Goal: Task Accomplishment & Management: Complete application form

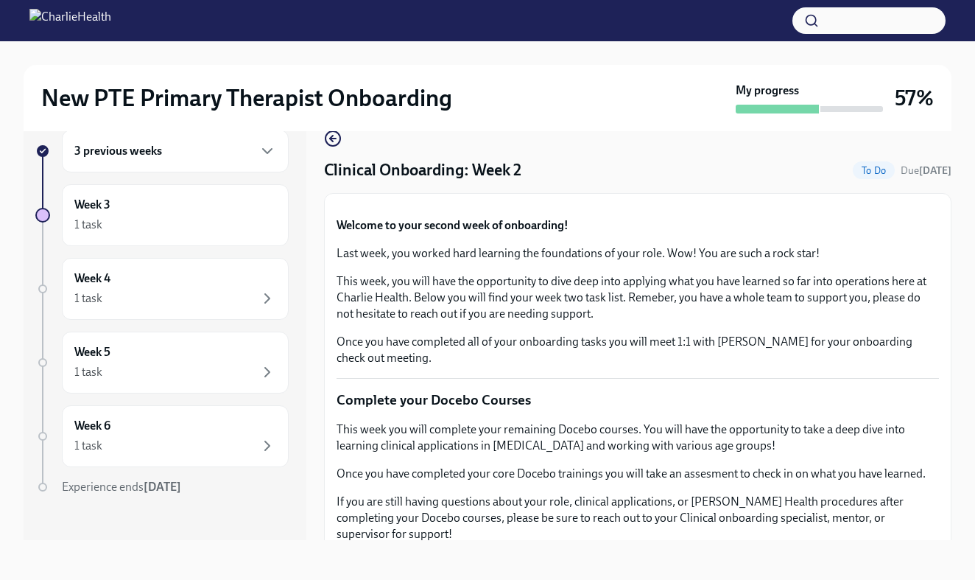
scroll to position [670, 0]
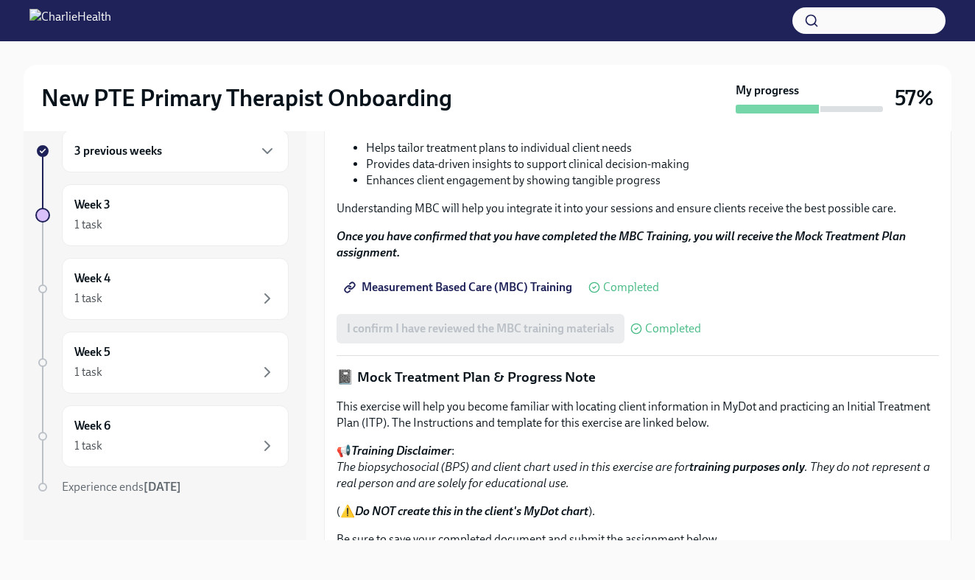
click at [295, 162] on div "3 previous weeks Week 3 1 task Week 4 1 task Week 5 1 task Week 6 1 task Experi…" at bounding box center [165, 323] width 283 height 434
click at [267, 155] on icon "button" at bounding box center [268, 151] width 18 height 18
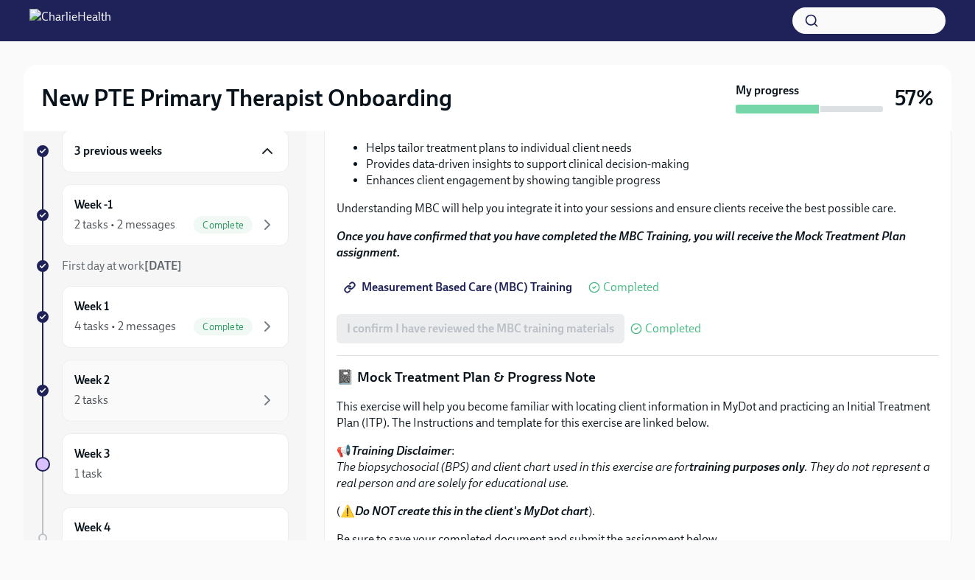
click at [192, 384] on div "Week 2 2 tasks" at bounding box center [175, 390] width 202 height 37
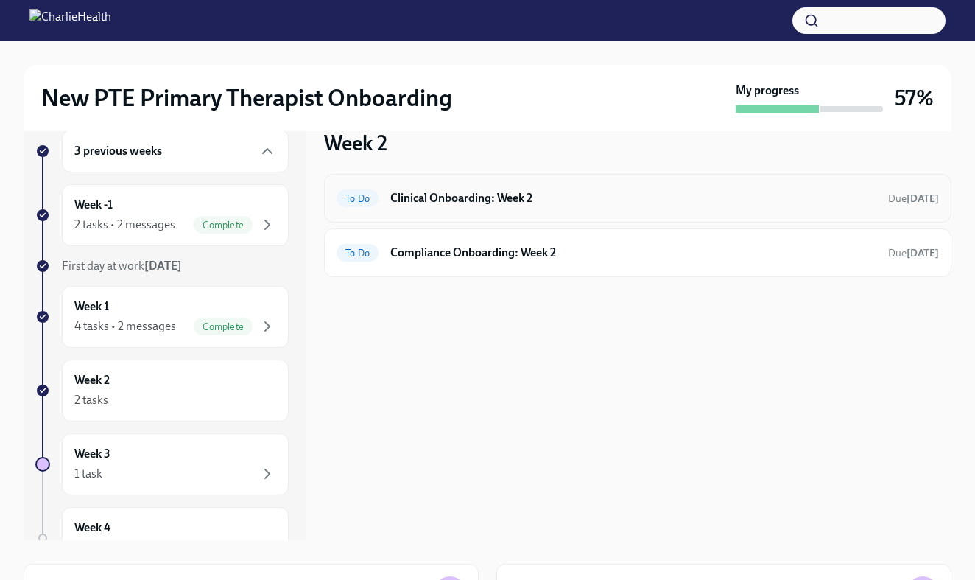
click at [547, 197] on h6 "Clinical Onboarding: Week 2" at bounding box center [633, 198] width 486 height 16
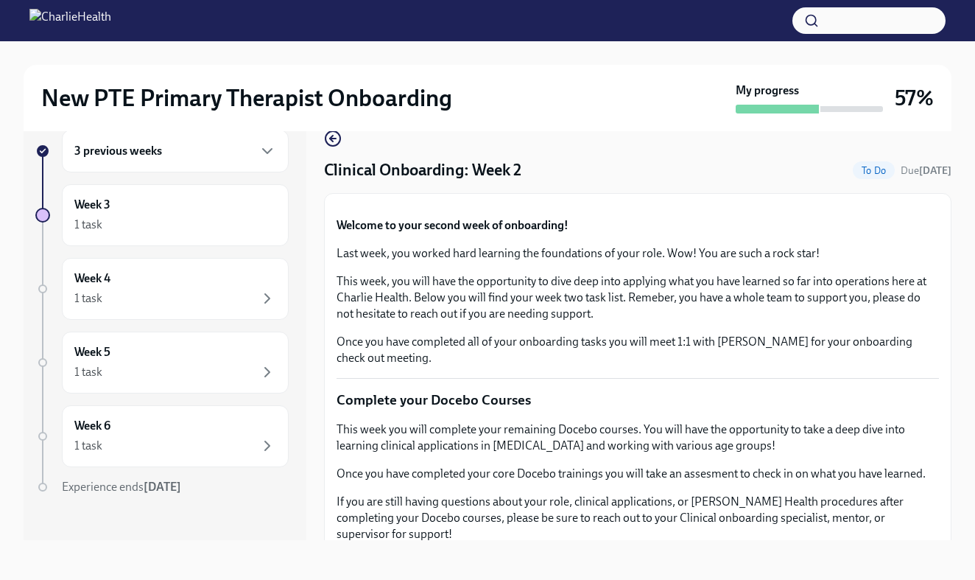
click at [952, 303] on div "New PTE Primary Therapist Onboarding My progress 57% 3 previous weeks Week 3 1 …" at bounding box center [487, 298] width 975 height 565
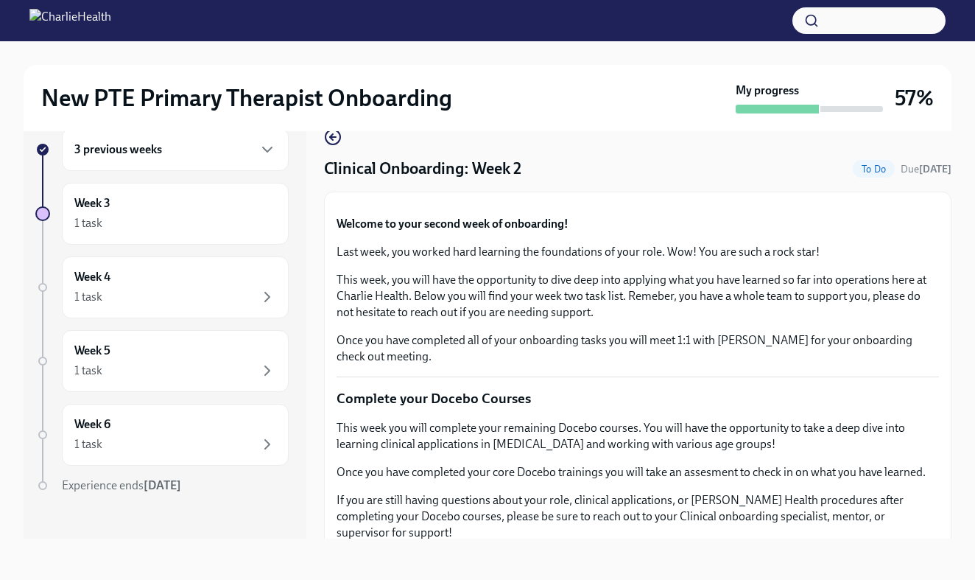
scroll to position [27, 0]
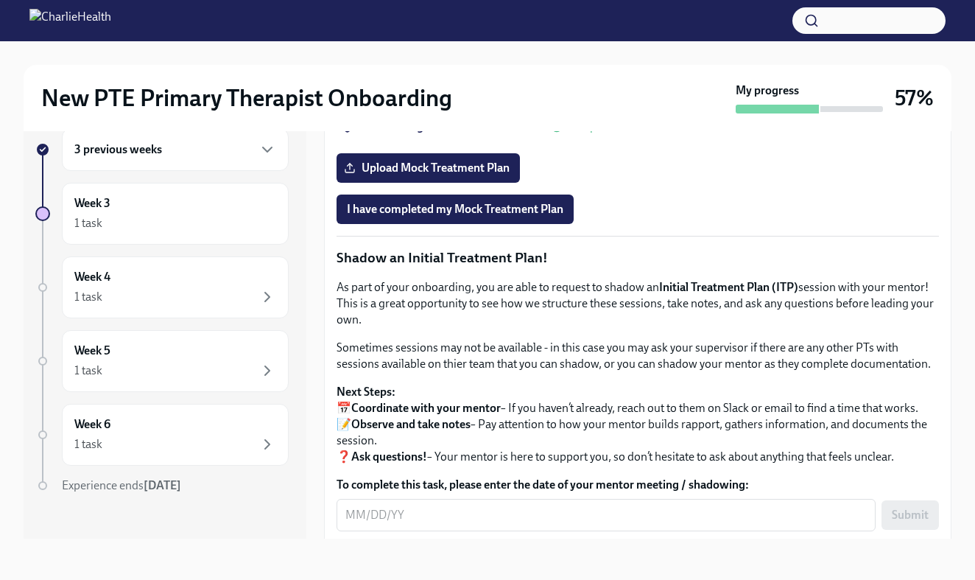
scroll to position [1104, 0]
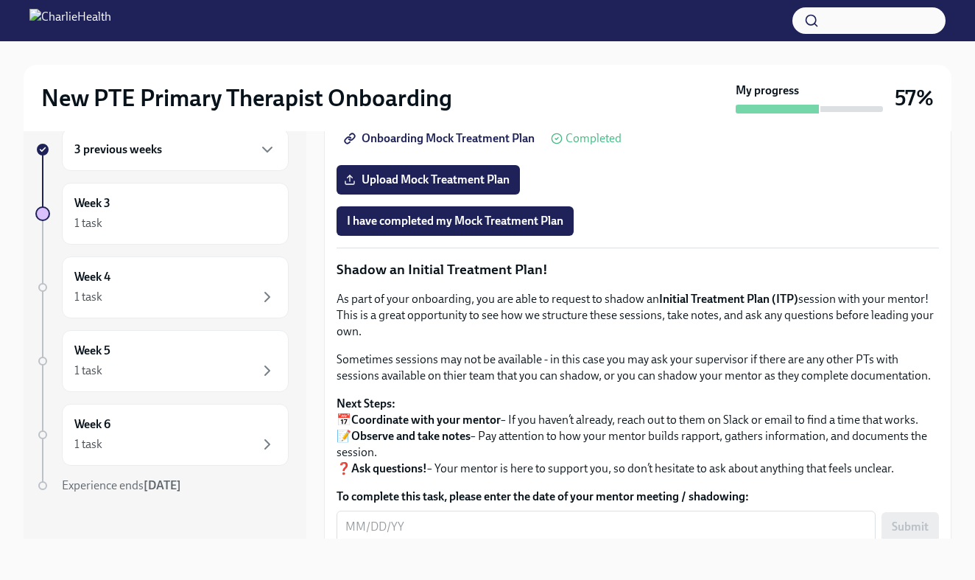
click at [502, 146] on span "Onboarding Mock Treatment Plan" at bounding box center [441, 138] width 188 height 15
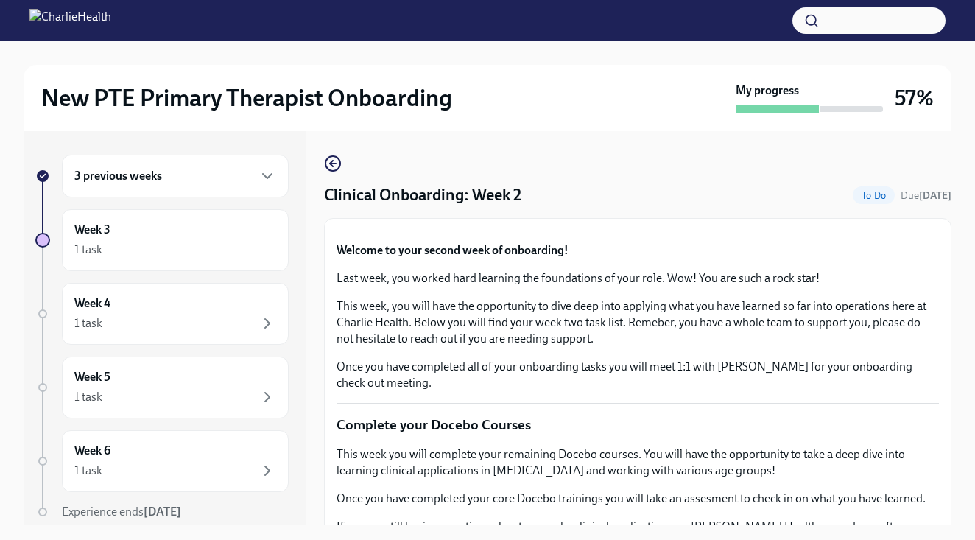
click at [241, 180] on div "3 previous weeks" at bounding box center [175, 176] width 202 height 18
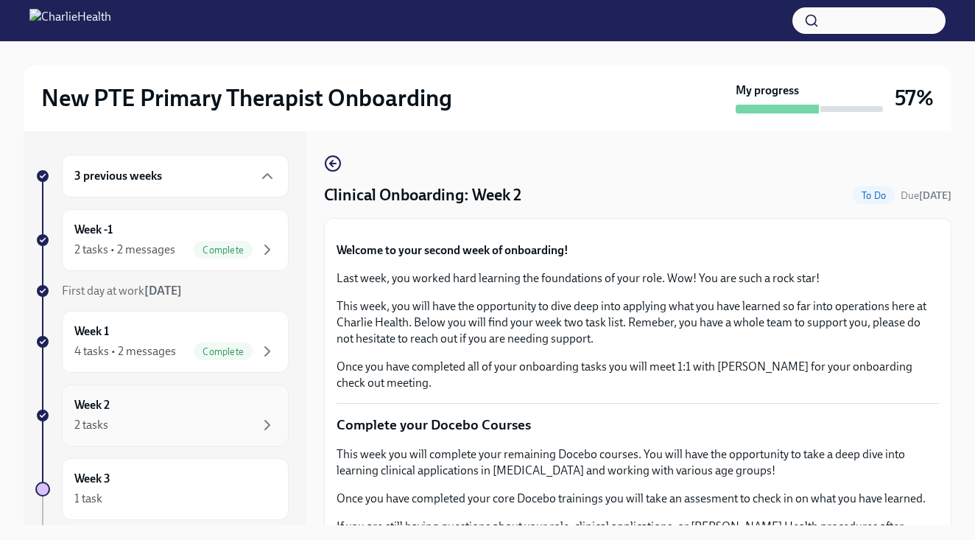
click at [164, 425] on div "2 tasks" at bounding box center [175, 425] width 202 height 18
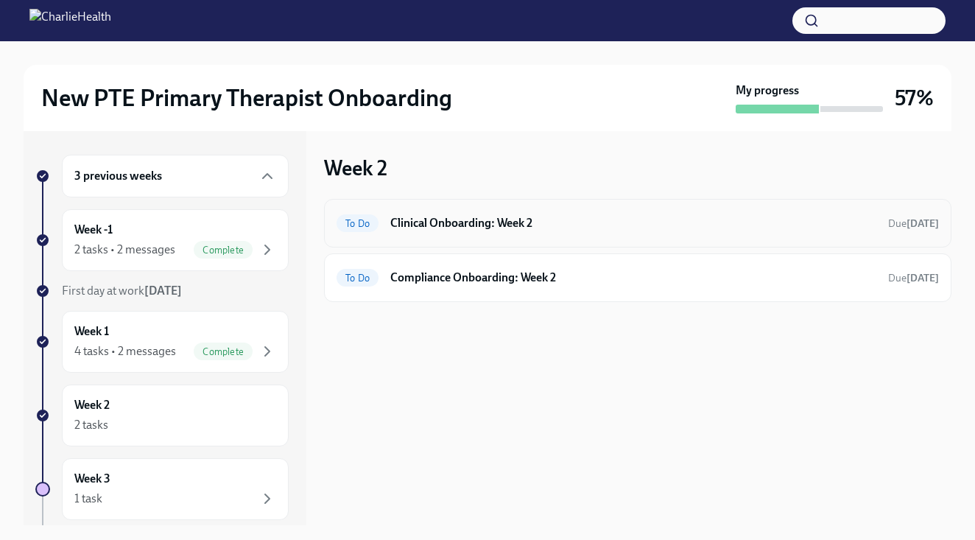
click at [617, 220] on h6 "Clinical Onboarding: Week 2" at bounding box center [633, 223] width 486 height 16
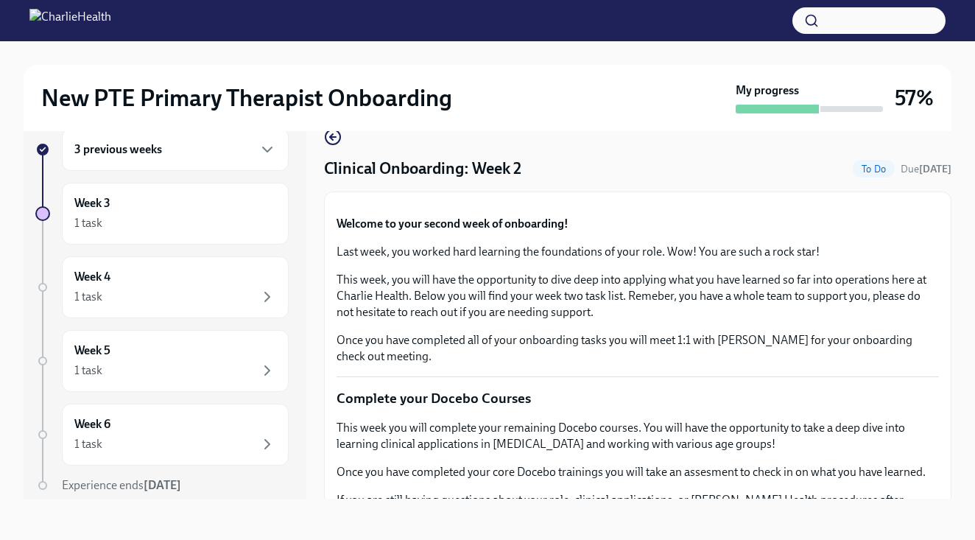
scroll to position [27, 0]
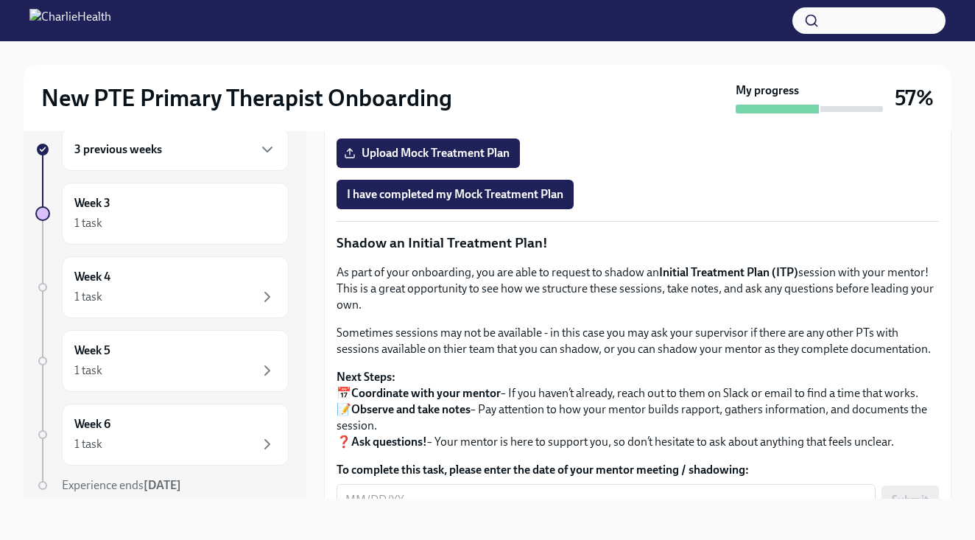
scroll to position [1130, 0]
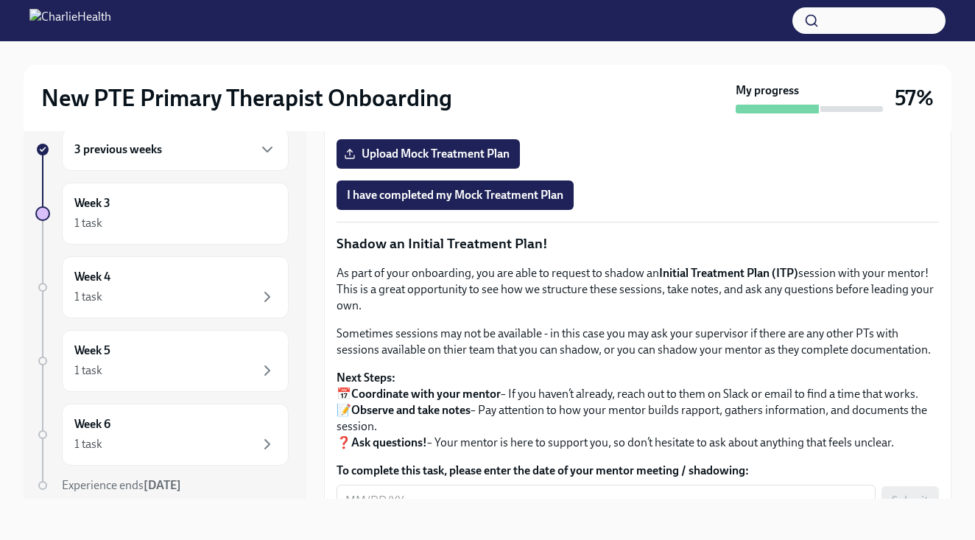
click at [456, 120] on span "Onboarding Mock Treatment Plan" at bounding box center [441, 112] width 188 height 15
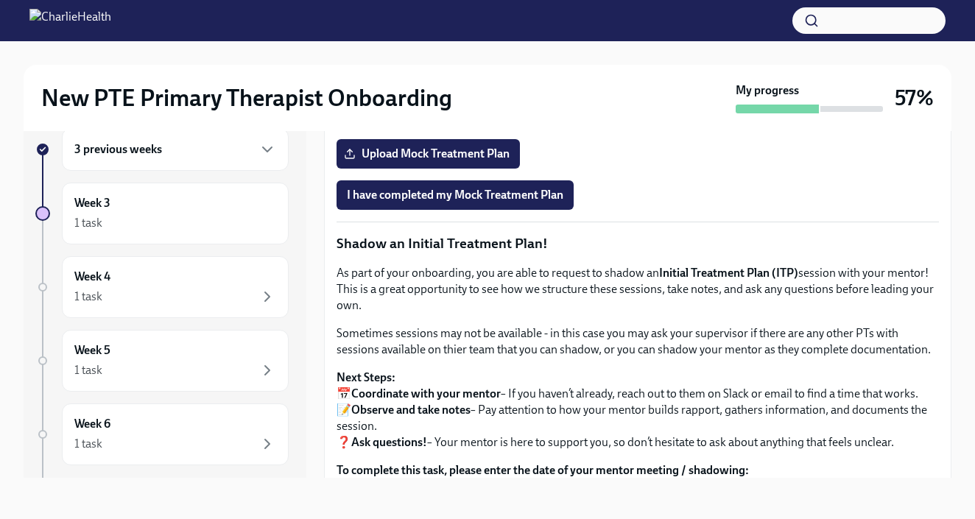
click at [512, 120] on span "Onboarding Mock Treatment Plan" at bounding box center [441, 112] width 188 height 15
click at [586, 0] on html "New PTE Primary Therapist Onboarding My progress 57% 3 previous weeks Week 3 1 …" at bounding box center [487, 246] width 975 height 546
click at [584, 0] on html "New PTE Primary Therapist Onboarding My progress 57% 3 previous weeks Week 3 1 …" at bounding box center [487, 246] width 975 height 546
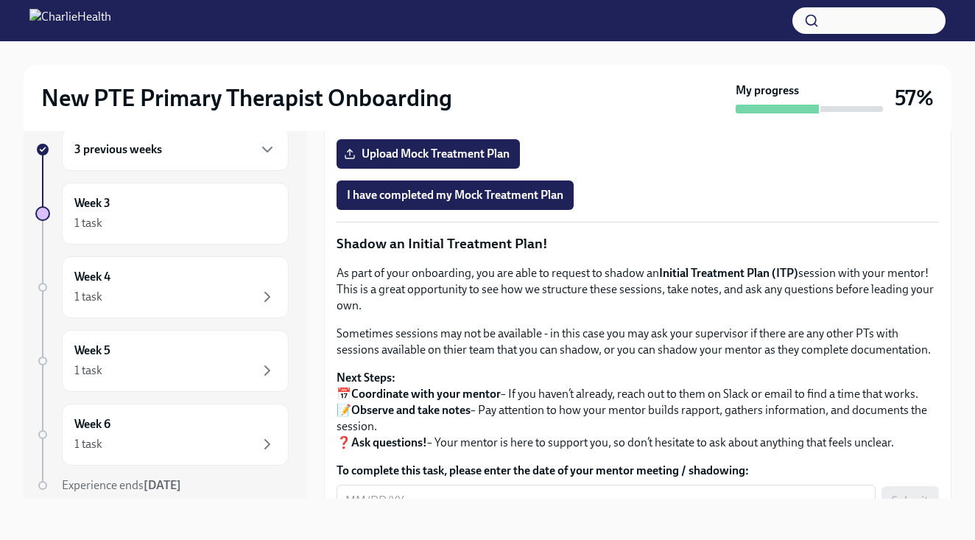
click at [298, 174] on div "3 previous weeks Week 3 1 task Week 4 1 task Week 5 1 task Week 6 1 task Experi…" at bounding box center [165, 302] width 283 height 394
click at [438, 120] on span "Onboarding Mock Treatment Plan" at bounding box center [441, 112] width 188 height 15
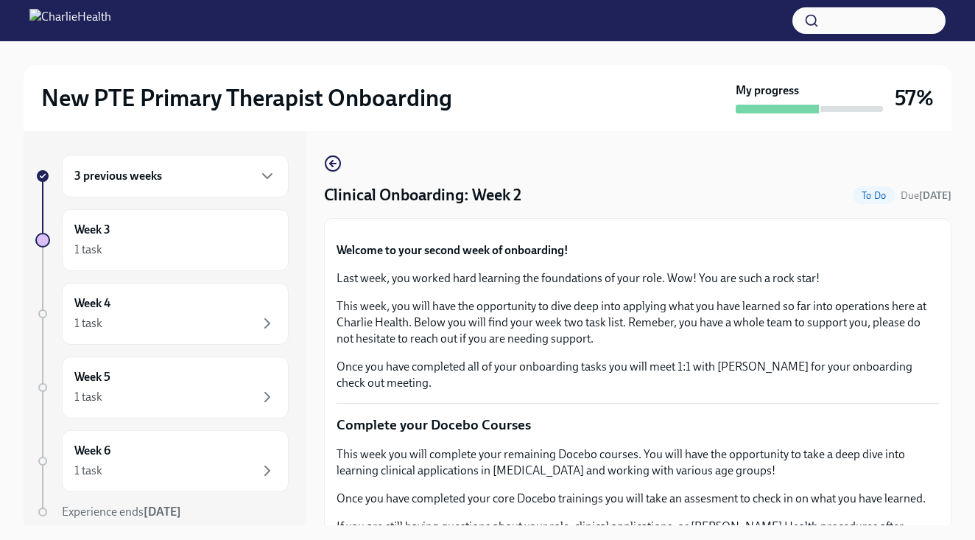
click at [255, 172] on div "3 previous weeks" at bounding box center [175, 176] width 202 height 18
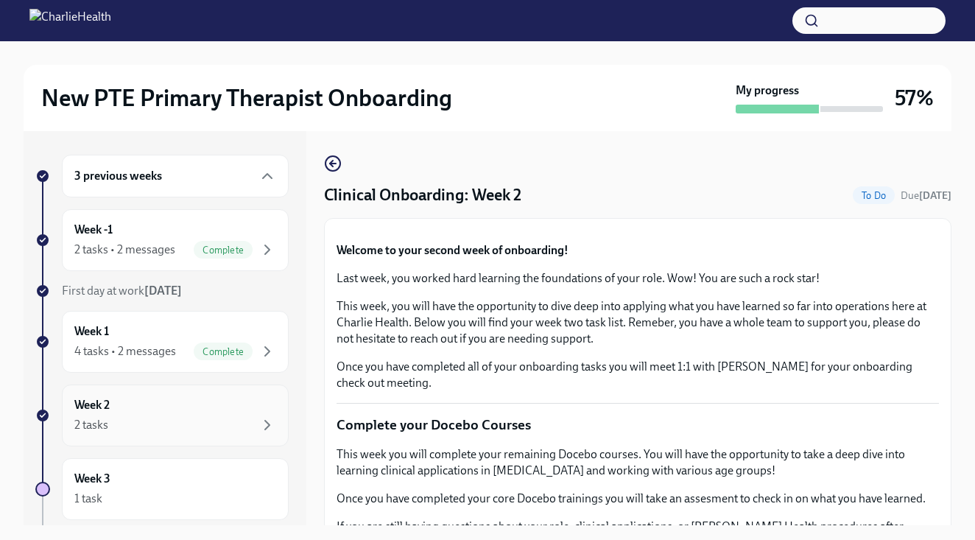
click at [155, 416] on div "2 tasks" at bounding box center [175, 425] width 202 height 18
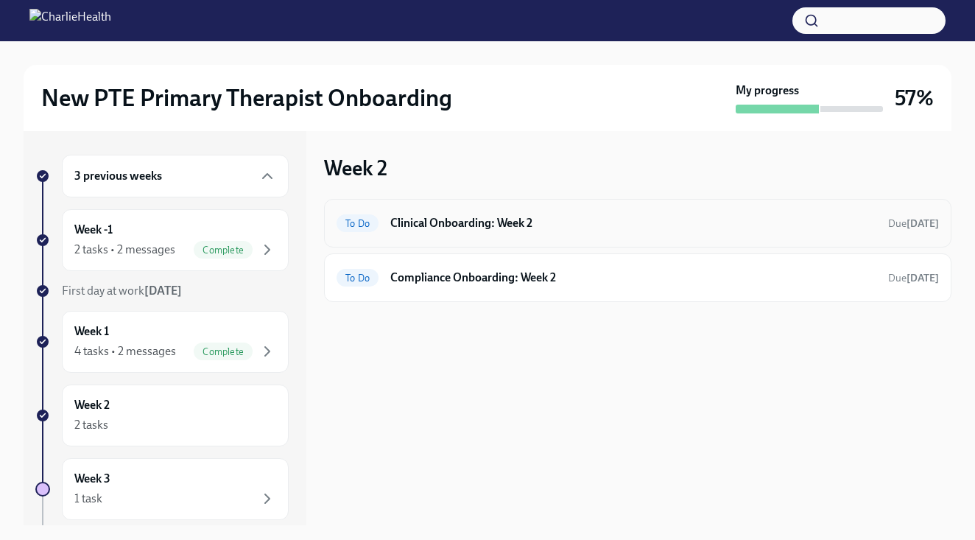
click at [554, 236] on div "To Do Clinical Onboarding: Week 2 Due 4 days ago" at bounding box center [638, 223] width 628 height 49
click at [463, 231] on h6 "Clinical Onboarding: Week 2" at bounding box center [633, 223] width 486 height 16
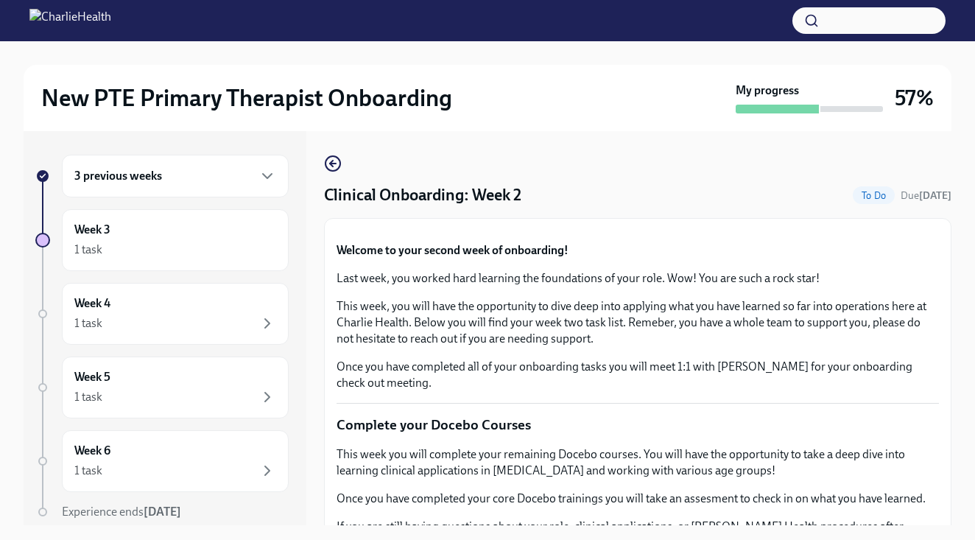
click at [577, 191] on div "Clinical Onboarding: Week 2 To Do Due [DATE]" at bounding box center [638, 195] width 628 height 22
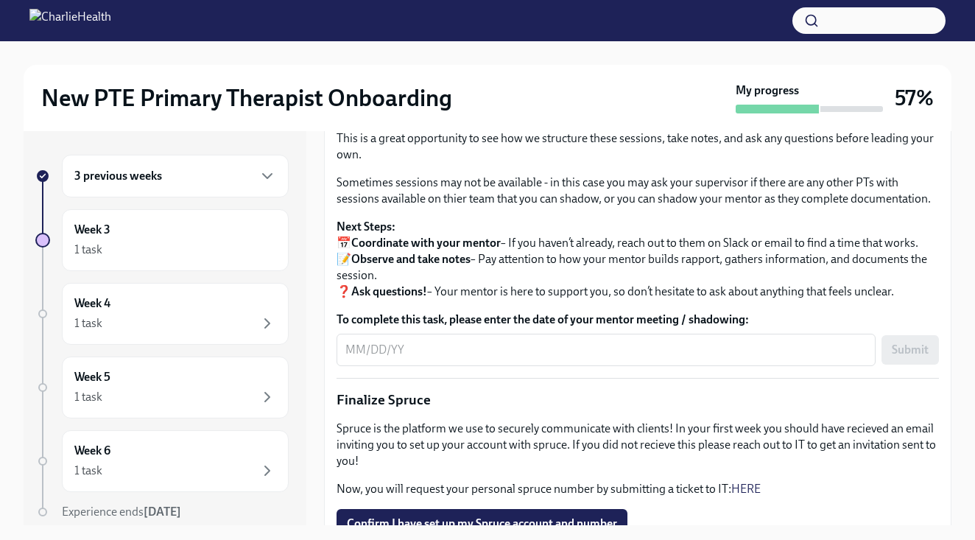
scroll to position [1313, 0]
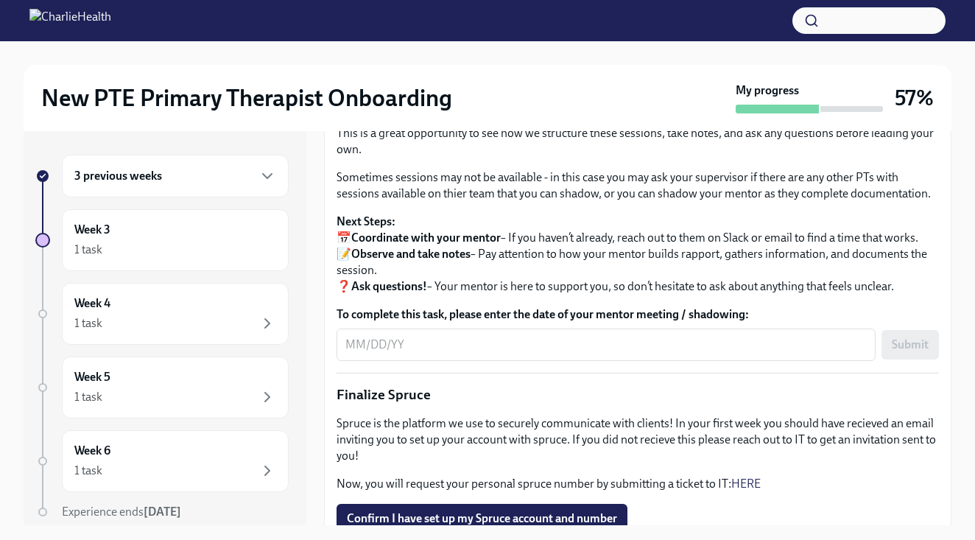
click at [0, 0] on input "Upload Mock Treatment Plan" at bounding box center [0, 0] width 0 height 0
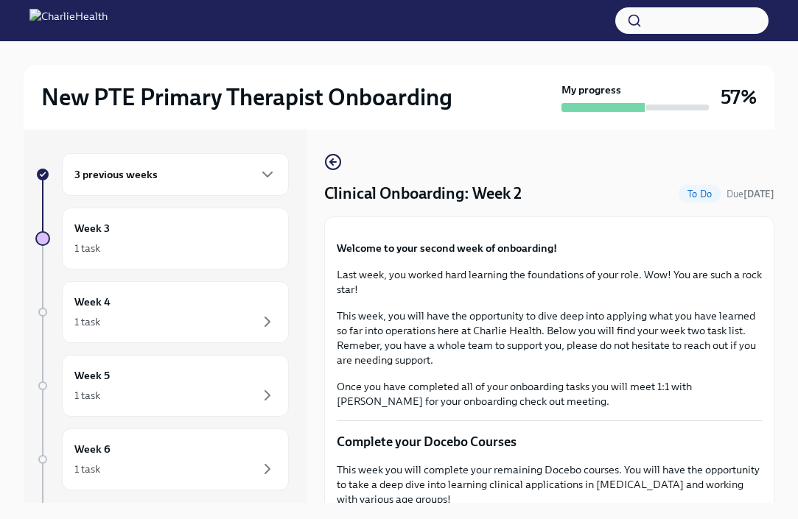
click at [301, 191] on div "3 previous weeks Week 3 1 task Week 4 1 task Week 5 1 task Week 6 1 task Experi…" at bounding box center [165, 317] width 283 height 374
click at [271, 172] on icon "button" at bounding box center [268, 175] width 18 height 18
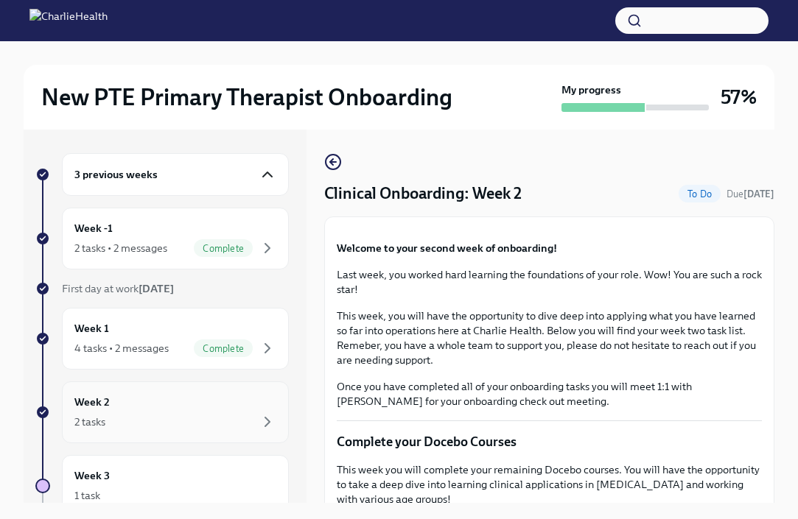
click at [151, 415] on div "2 tasks" at bounding box center [175, 422] width 202 height 18
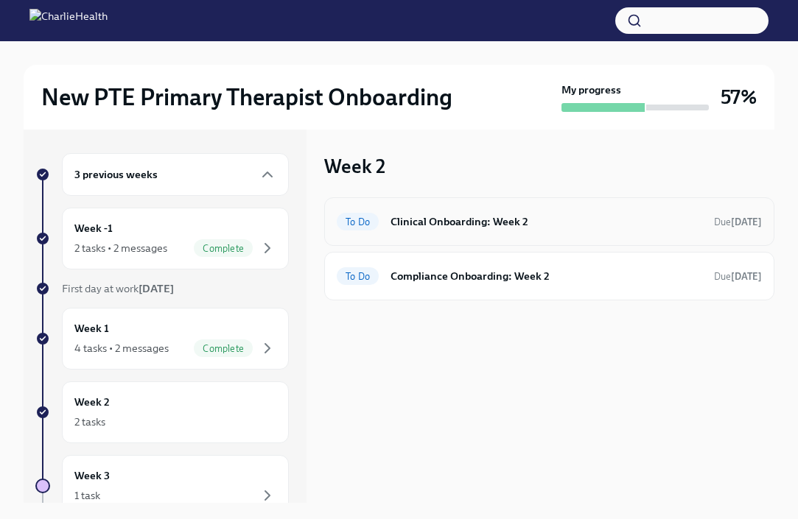
click at [508, 223] on h6 "Clinical Onboarding: Week 2" at bounding box center [546, 222] width 312 height 16
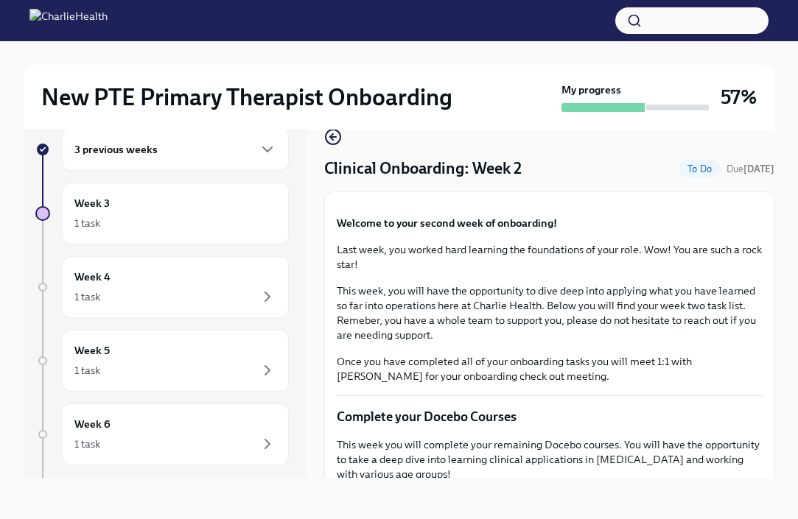
scroll to position [25, 0]
click at [562, 174] on div "Clinical Onboarding: Week 2 To Do Due [DATE]" at bounding box center [549, 169] width 450 height 22
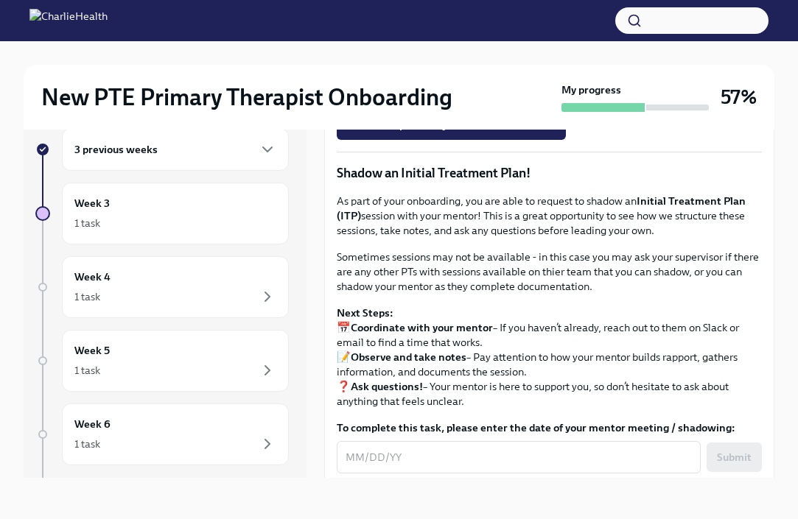
scroll to position [1253, 0]
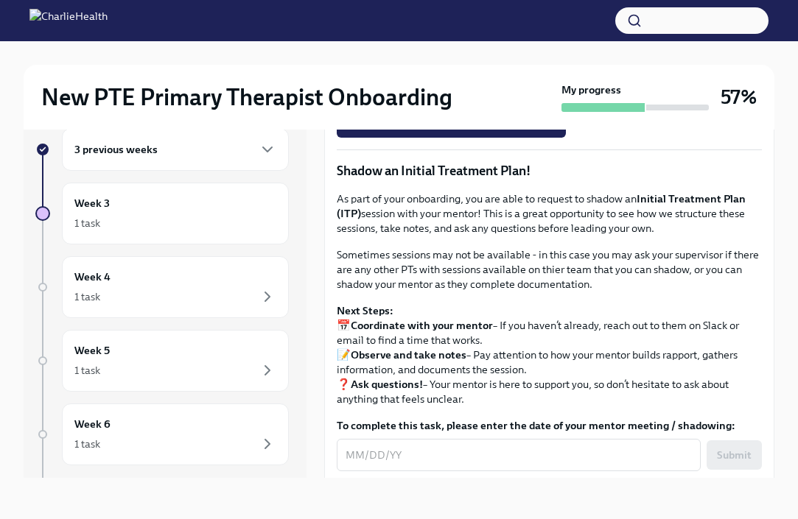
click at [393, 48] on span "Onboarding Mock Treatment Plan" at bounding box center [437, 40] width 181 height 15
